Goal: Transaction & Acquisition: Purchase product/service

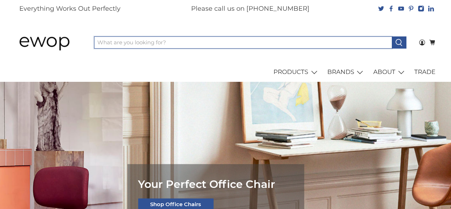
click at [110, 45] on input "What are you looking for?" at bounding box center [243, 42] width 298 height 12
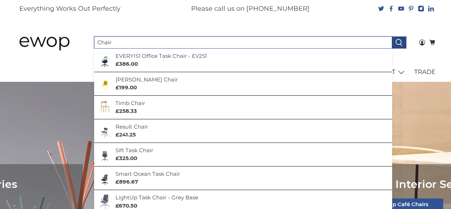
type input "Chair"
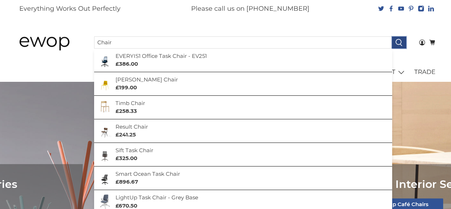
click at [395, 42] on icon at bounding box center [399, 43] width 8 height 8
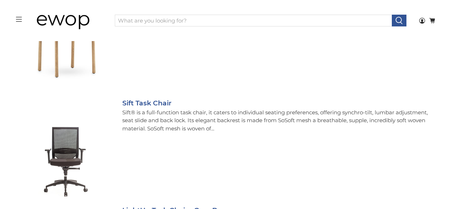
scroll to position [499, 0]
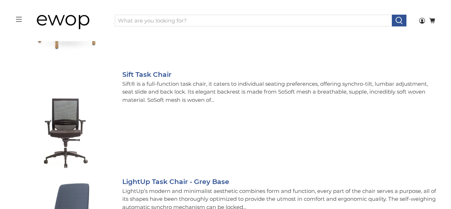
click at [67, 122] on img at bounding box center [65, 120] width 100 height 100
